Goal: Navigation & Orientation: Find specific page/section

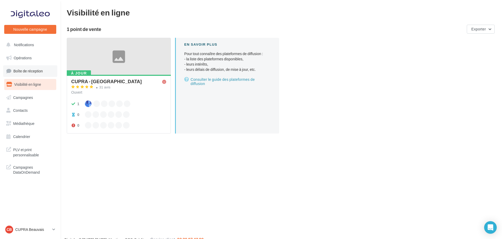
click at [32, 70] on span "Boîte de réception" at bounding box center [27, 71] width 29 height 4
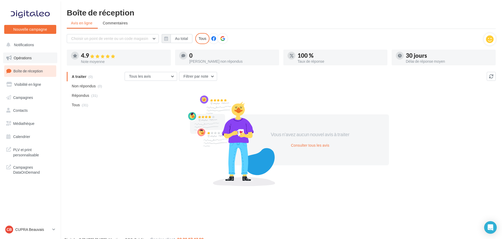
click at [27, 57] on span "Opérations" at bounding box center [23, 58] width 18 height 4
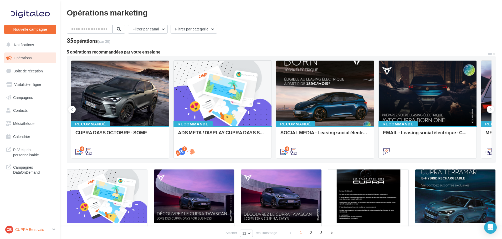
click at [49, 228] on p "CUPRA Beauvais" at bounding box center [32, 229] width 35 height 5
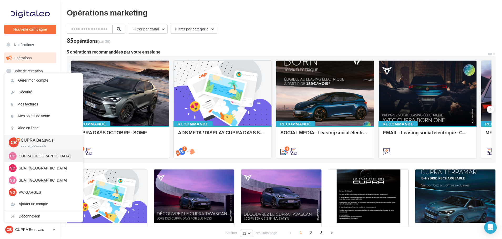
click at [39, 159] on p "CUPRA [GEOGRAPHIC_DATA]" at bounding box center [48, 156] width 58 height 5
